Goal: Task Accomplishment & Management: Manage account settings

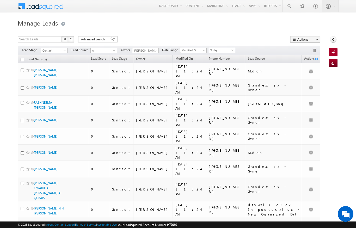
click at [226, 48] on span "Today" at bounding box center [221, 50] width 25 height 5
click at [225, 67] on link "[DATE]" at bounding box center [223, 67] width 26 height 5
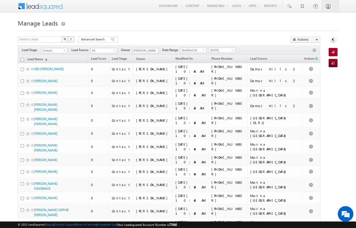
click at [22, 59] on input "checkbox" at bounding box center [22, 59] width 3 height 3
checkbox input "true"
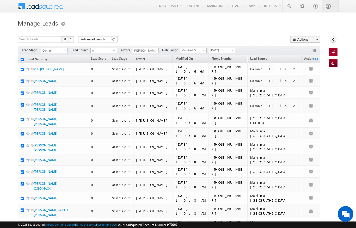
checkbox input "true"
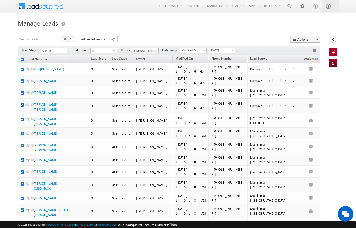
checkbox input "true"
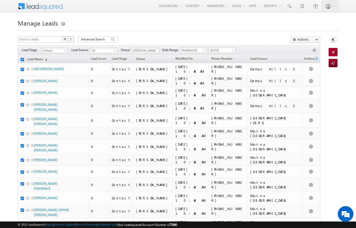
checkbox input "true"
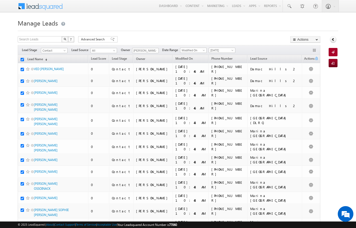
checkbox input "true"
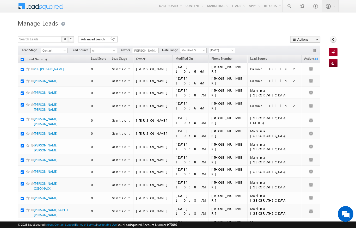
checkbox input "true"
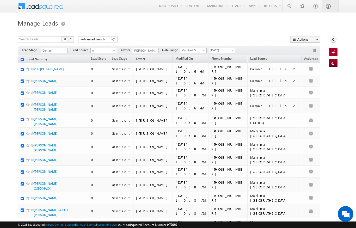
checkbox input "true"
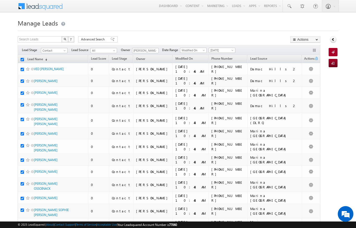
checkbox input "true"
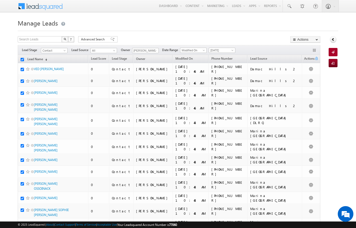
checkbox input "true"
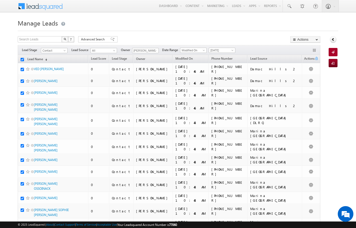
checkbox input "true"
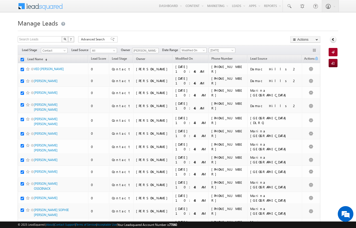
checkbox input "true"
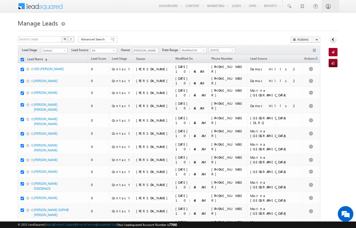
checkbox input "true"
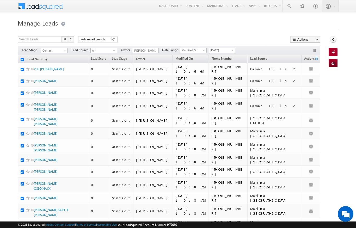
checkbox input "true"
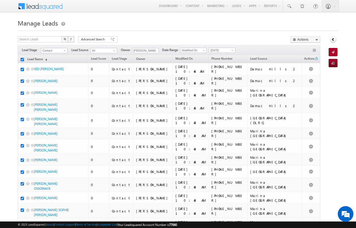
checkbox input "true"
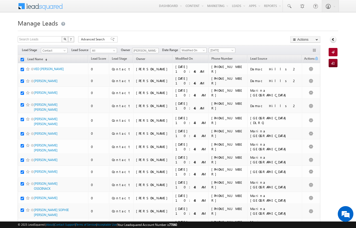
checkbox input "true"
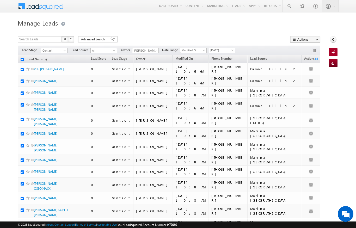
checkbox input "true"
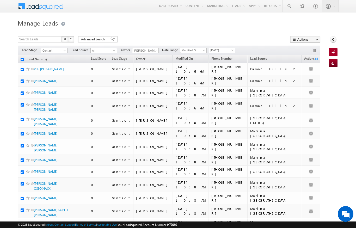
checkbox input "true"
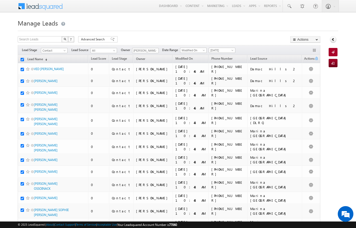
checkbox input "true"
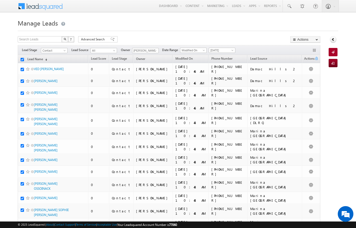
checkbox input "true"
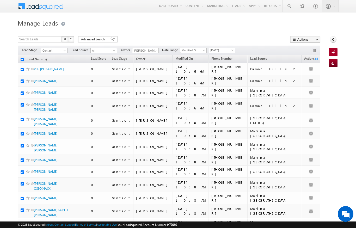
checkbox input "true"
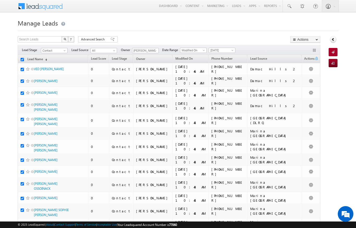
checkbox input "true"
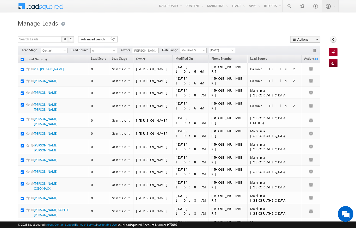
checkbox input "true"
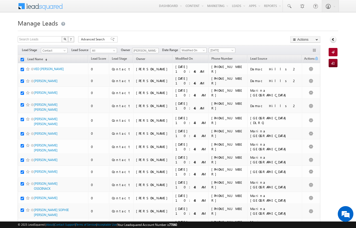
checkbox input "true"
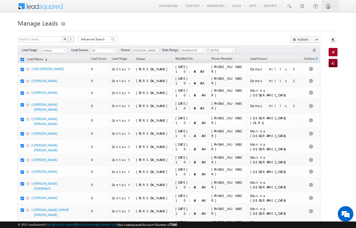
checkbox input "true"
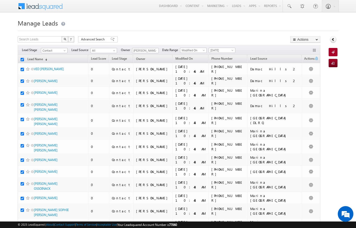
checkbox input "true"
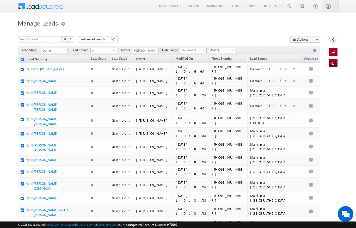
checkbox input "true"
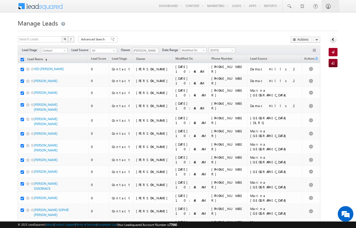
checkbox input "true"
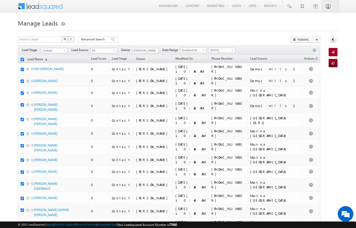
checkbox input "true"
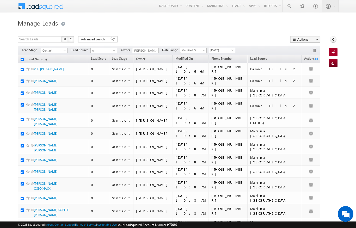
checkbox input "true"
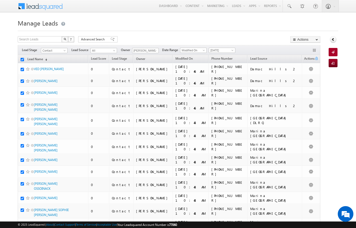
checkbox input "true"
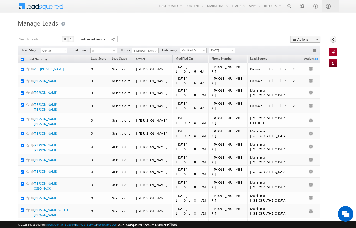
checkbox input "true"
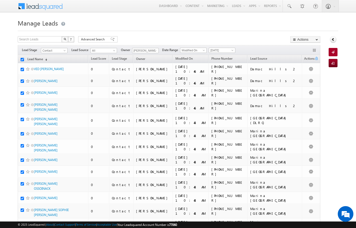
checkbox input "true"
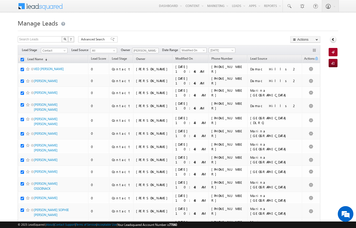
checkbox input "true"
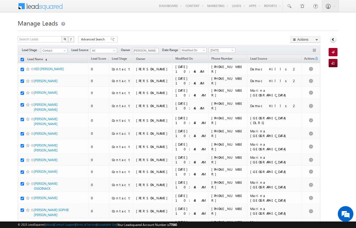
checkbox input "true"
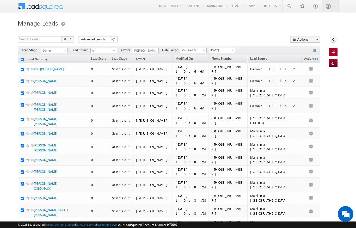
checkbox input "true"
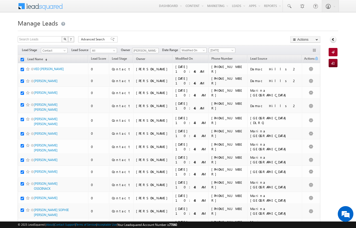
checkbox input "true"
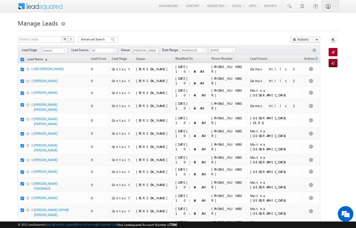
checkbox input "true"
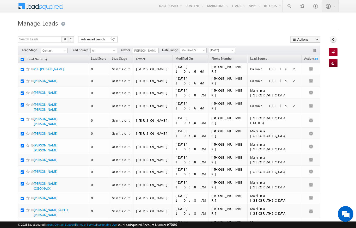
checkbox input "true"
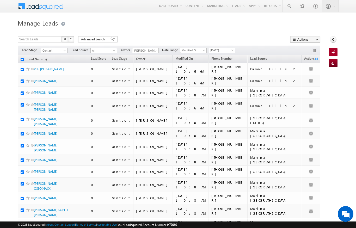
checkbox input "true"
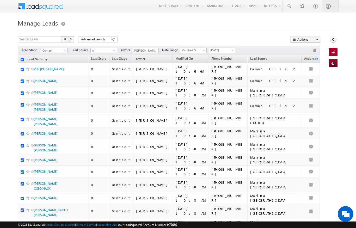
checkbox input "true"
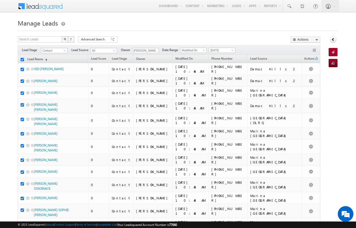
checkbox input "true"
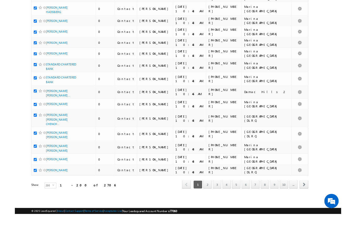
scroll to position [2664, 0]
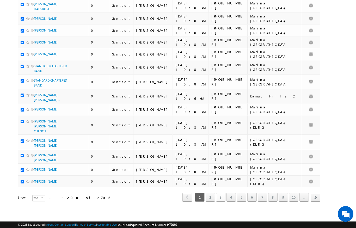
click at [222, 202] on link "3" at bounding box center [220, 197] width 9 height 9
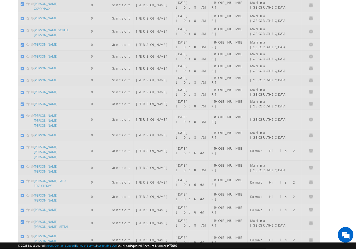
scroll to position [180, 0]
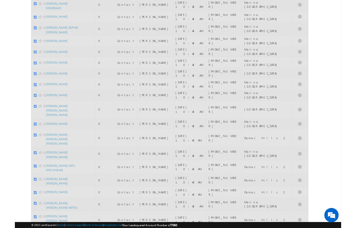
scroll to position [0, 0]
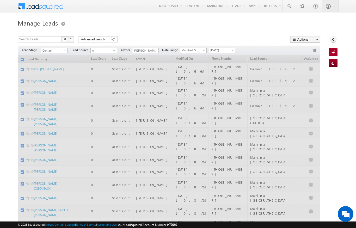
click at [265, 30] on div at bounding box center [178, 29] width 321 height 3
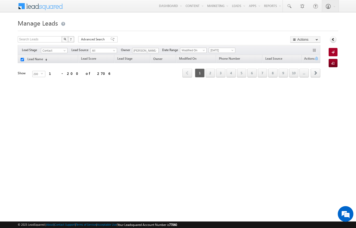
click at [65, 50] on span at bounding box center [65, 52] width 4 height 4
click at [45, 59] on link "Contact" at bounding box center [54, 61] width 26 height 5
click at [58, 46] on div "Filters Lead Stage All Contact Prospect Qualified Meeting Sale Done Not Interes…" at bounding box center [169, 50] width 303 height 10
click at [57, 49] on span "Contact" at bounding box center [53, 50] width 25 height 5
click at [222, 161] on html "Menu [PERSON_NAME] [PERSON_NAME] .upad hyay@ indgl [PERSON_NAME]. [PERSON_NAME]." at bounding box center [178, 80] width 356 height 161
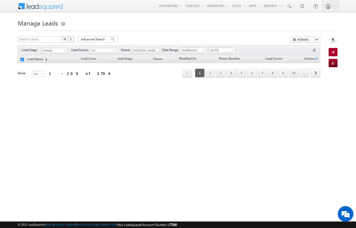
click at [65, 48] on link "Contact" at bounding box center [54, 50] width 27 height 5
click at [49, 54] on link "All" at bounding box center [54, 56] width 26 height 5
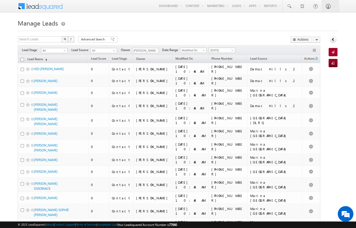
click at [62, 51] on span "All" at bounding box center [53, 50] width 25 height 5
click at [50, 61] on link "Contact" at bounding box center [54, 61] width 26 height 5
click at [258, 58] on span "Lead Source" at bounding box center [258, 59] width 17 height 4
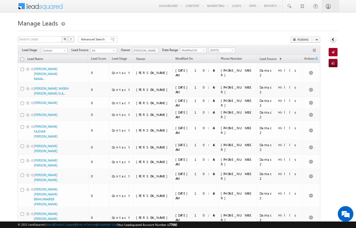
click at [277, 61] on span "Lead Source" at bounding box center [268, 59] width 17 height 4
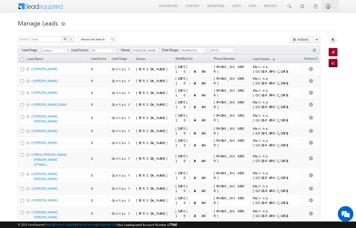
click at [270, 59] on span "Lead Source" at bounding box center [261, 59] width 17 height 4
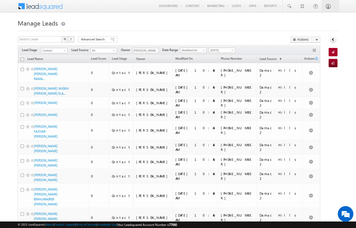
click at [277, 61] on span "Lead Source" at bounding box center [268, 59] width 17 height 4
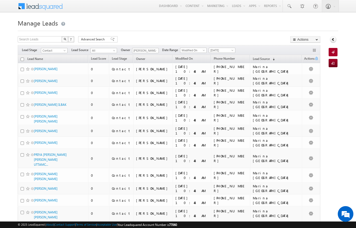
click at [270, 58] on span "Lead Source" at bounding box center [261, 59] width 17 height 4
click at [270, 59] on span "Lead Source" at bounding box center [261, 59] width 17 height 4
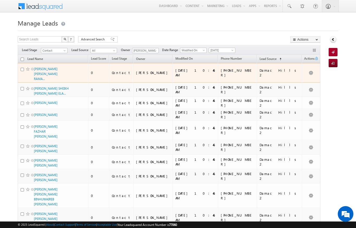
click at [288, 64] on td "Damac Hills 2" at bounding box center [279, 73] width 45 height 20
click at [277, 57] on span "Lead Source" at bounding box center [268, 59] width 17 height 4
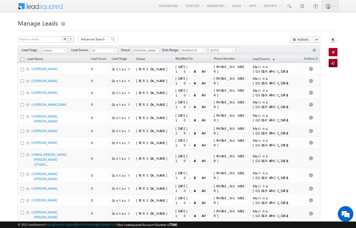
click at [275, 58] on span "(sorted descending)" at bounding box center [273, 59] width 4 height 4
click at [21, 59] on input "checkbox" at bounding box center [22, 59] width 3 height 3
click at [0, 0] on link "Change Owner" at bounding box center [0, 0] width 0 height 0
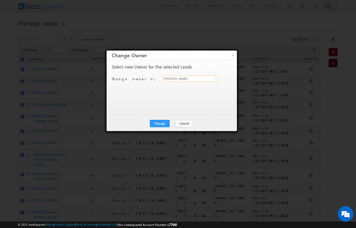
click at [211, 82] on input "[PERSON_NAME]" at bounding box center [191, 79] width 57 height 6
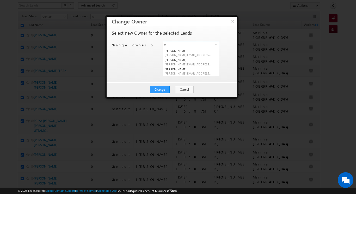
scroll to position [7, 0]
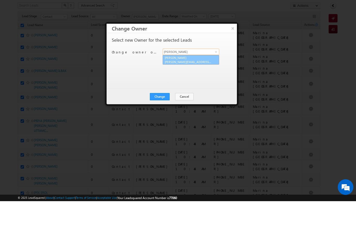
click at [195, 87] on span "[PERSON_NAME][EMAIL_ADDRESS][DOMAIN_NAME]" at bounding box center [188, 89] width 47 height 4
click at [163, 120] on button "Change" at bounding box center [160, 123] width 20 height 7
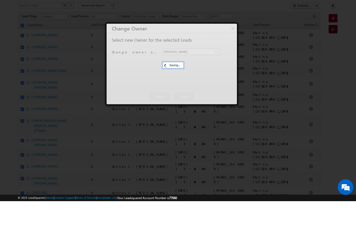
scroll to position [34, 0]
